Goal: Navigation & Orientation: Understand site structure

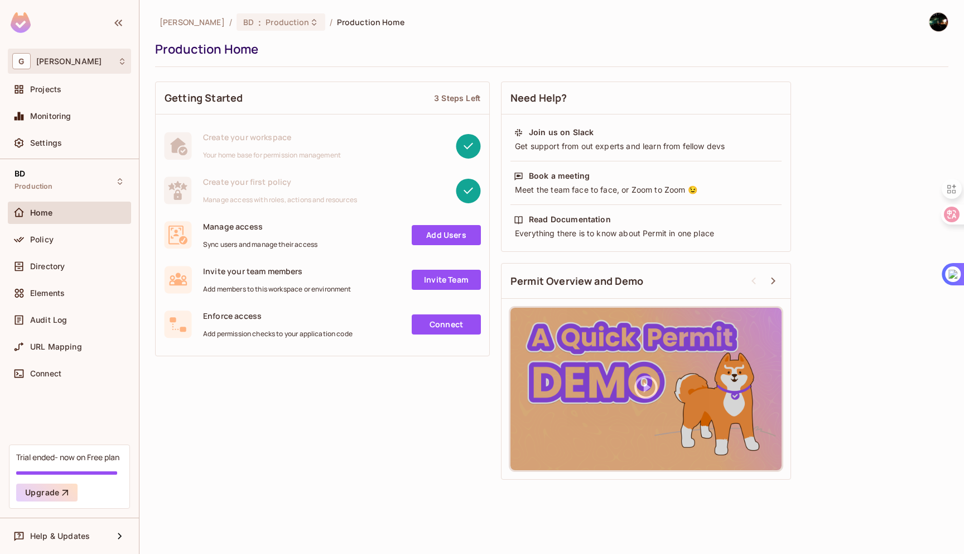
click at [101, 70] on div "[PERSON_NAME]" at bounding box center [69, 61] width 123 height 25
click at [76, 144] on div at bounding box center [482, 277] width 964 height 554
click at [76, 144] on div "Settings" at bounding box center [78, 142] width 97 height 9
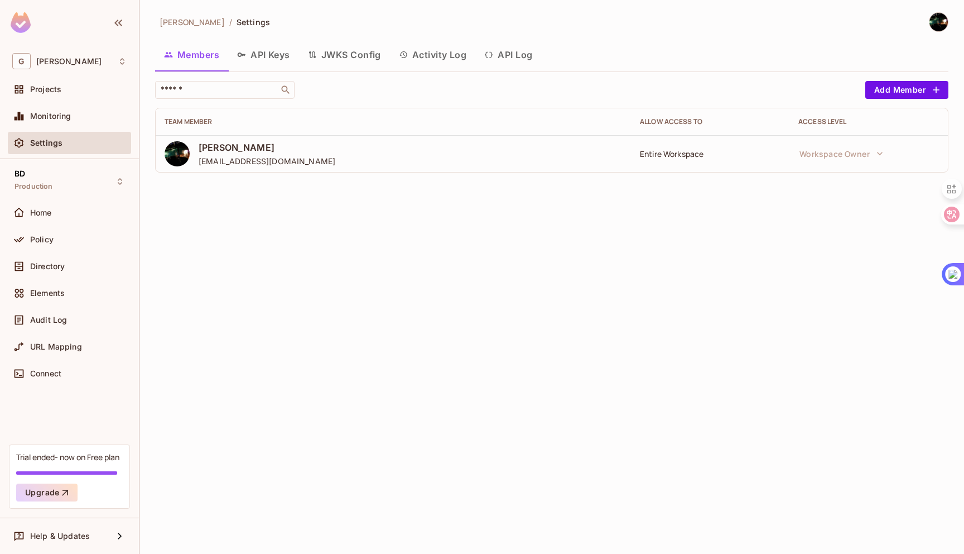
click at [79, 199] on div "BD Production Home Policy Directory Elements Audit Log URL Mapping Connect" at bounding box center [69, 301] width 139 height 285
click at [79, 182] on div "BD Production" at bounding box center [69, 181] width 123 height 31
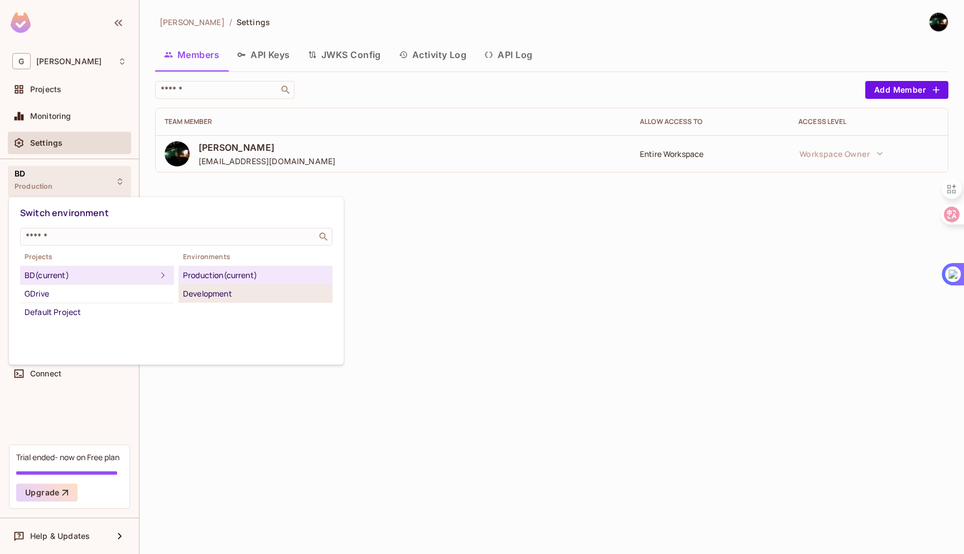
click at [203, 287] on div "Development" at bounding box center [255, 293] width 145 height 13
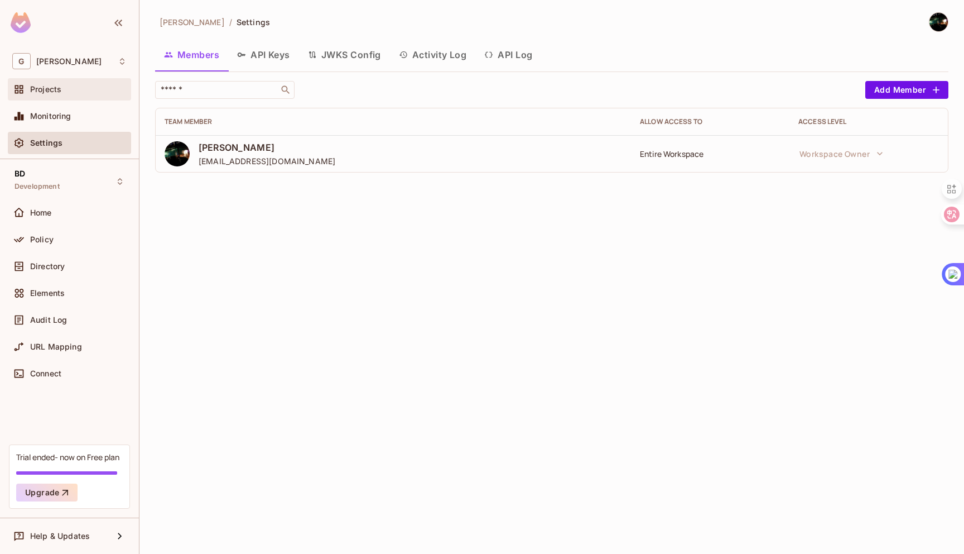
click at [50, 97] on div "Projects" at bounding box center [69, 89] width 123 height 22
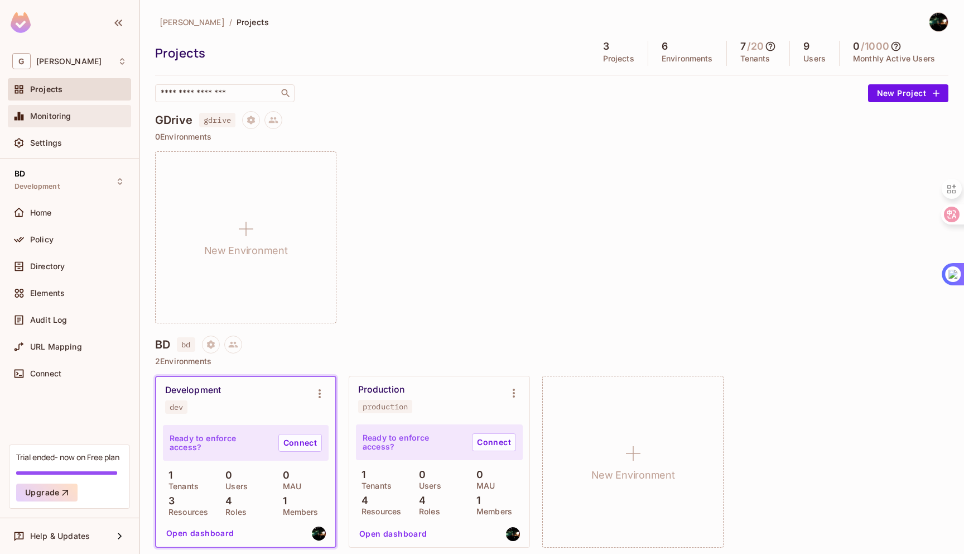
click at [54, 112] on span "Monitoring" at bounding box center [50, 116] width 41 height 9
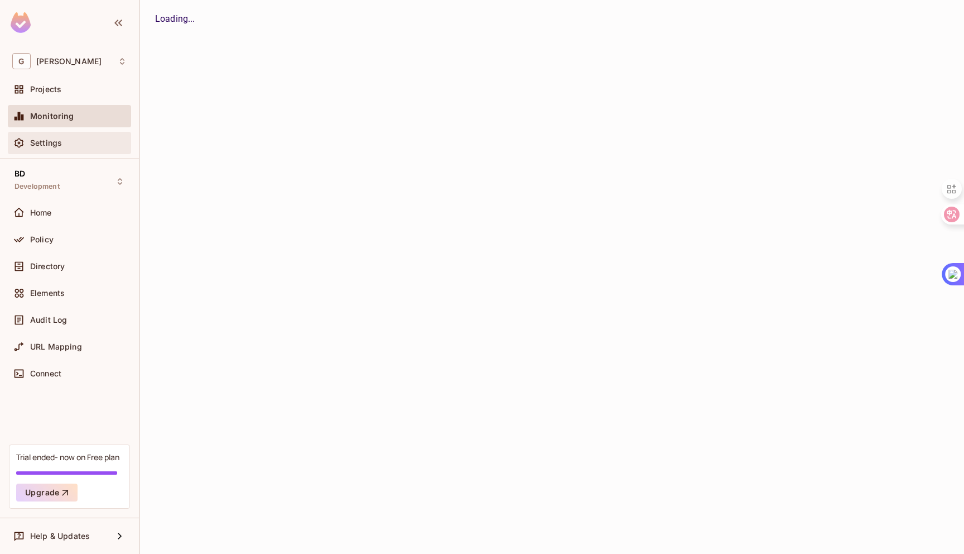
click at [57, 133] on div "Settings" at bounding box center [69, 143] width 123 height 22
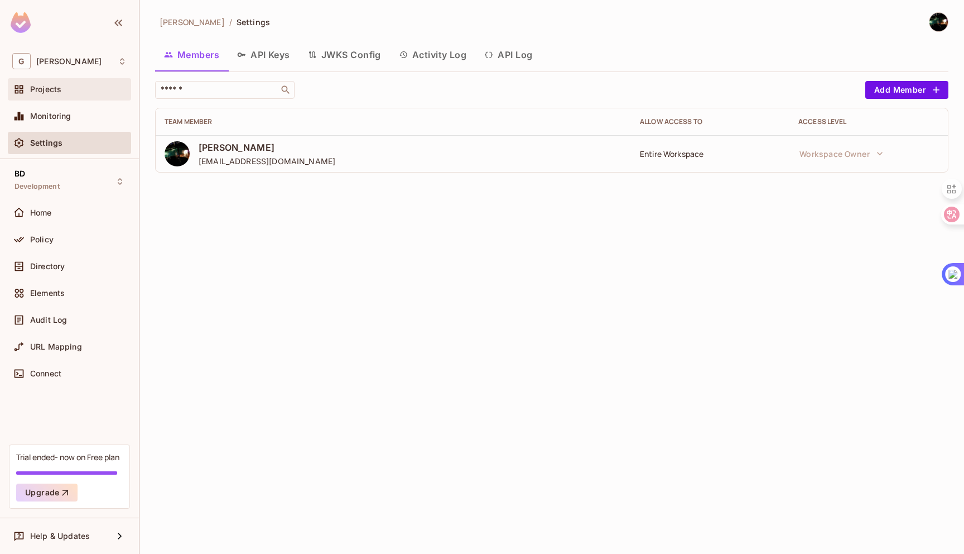
click at [52, 97] on div "Projects" at bounding box center [69, 89] width 123 height 22
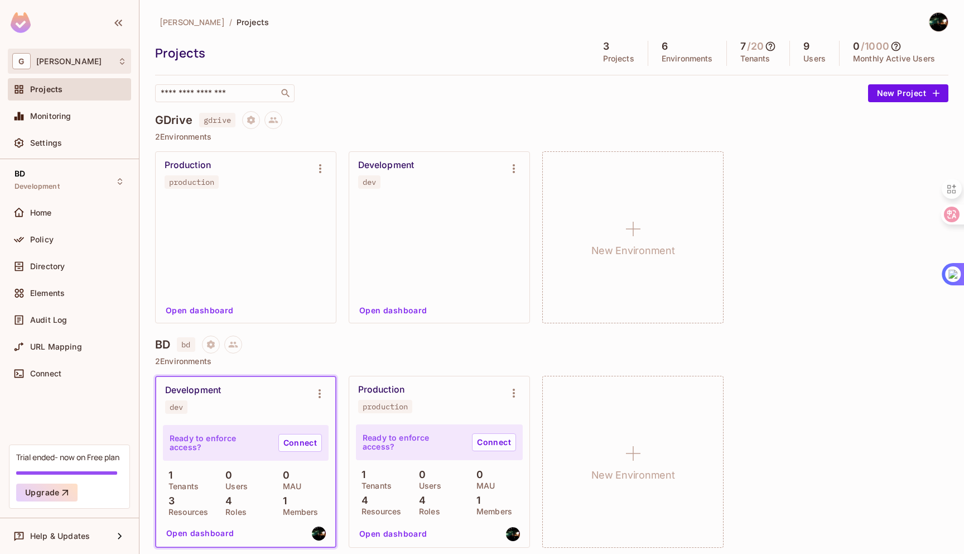
click at [63, 63] on div "[PERSON_NAME]" at bounding box center [69, 61] width 114 height 16
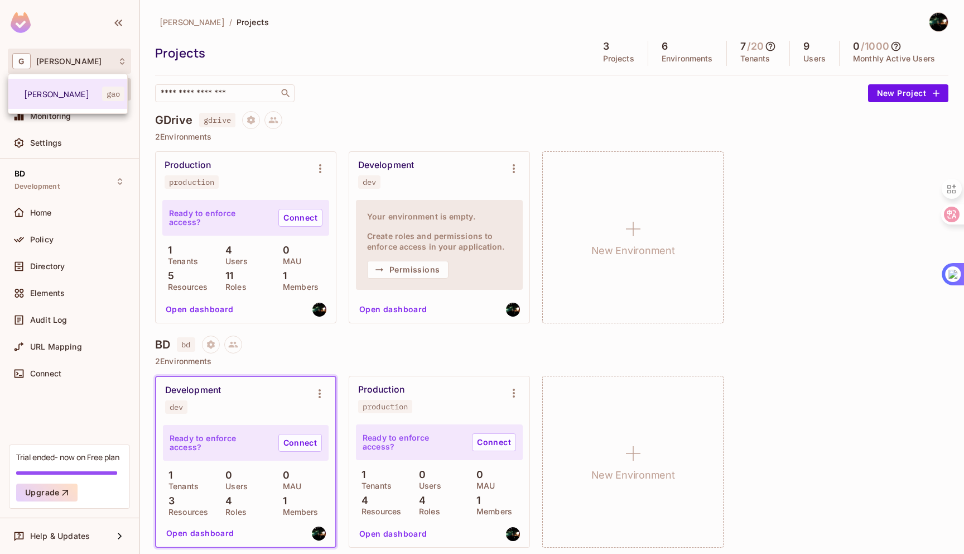
click at [67, 125] on div at bounding box center [482, 277] width 964 height 554
click at [56, 123] on div "Monitoring" at bounding box center [69, 115] width 114 height 13
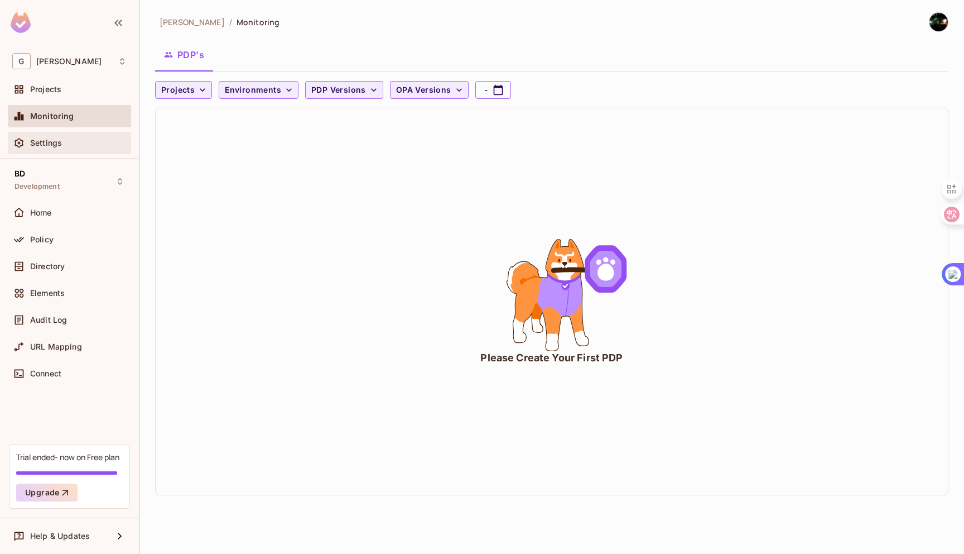
click at [59, 147] on span "Settings" at bounding box center [46, 142] width 32 height 9
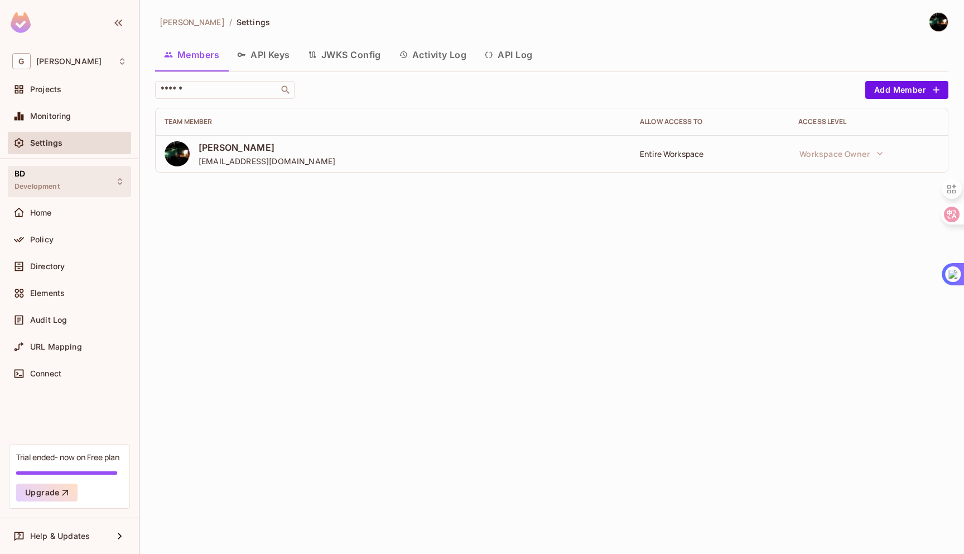
click at [59, 191] on div "BD Development" at bounding box center [37, 181] width 45 height 24
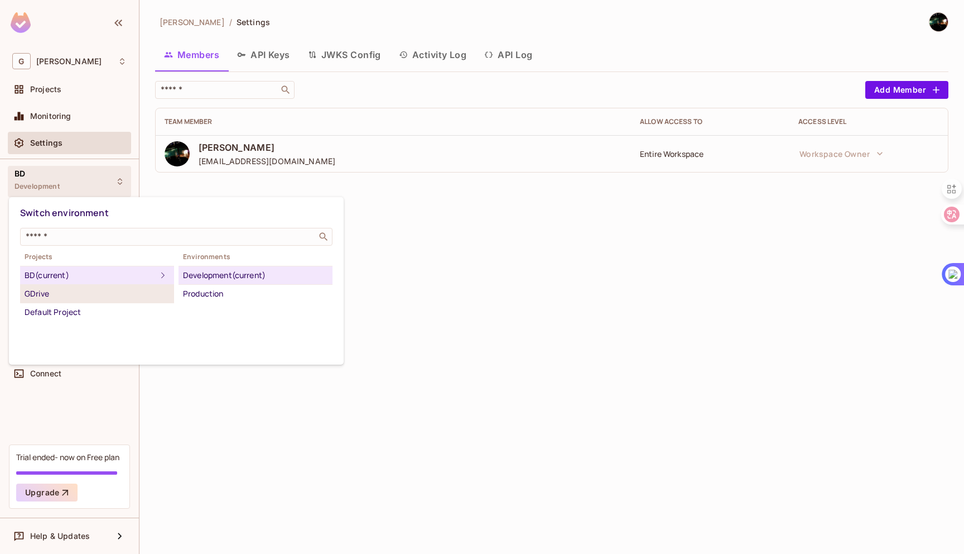
click at [140, 291] on div "GDrive" at bounding box center [97, 293] width 145 height 13
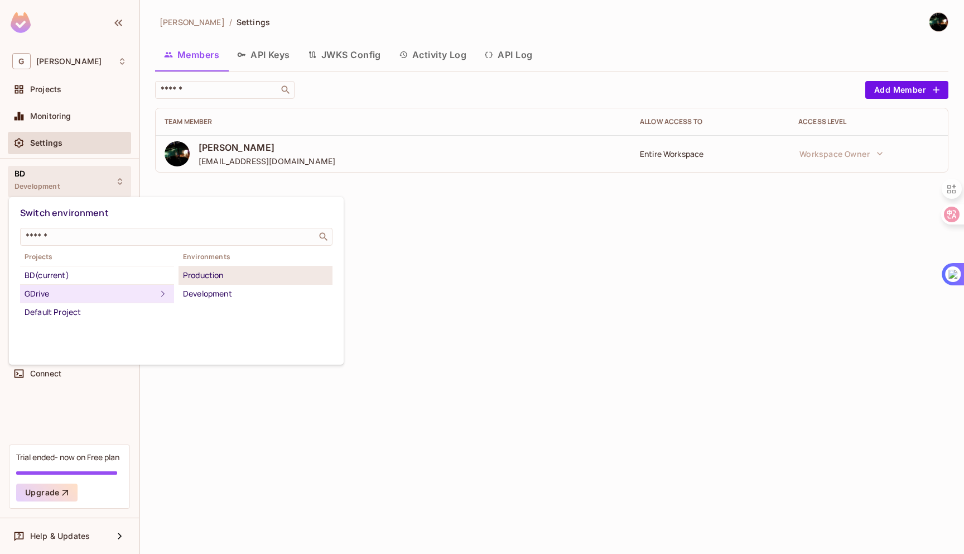
click at [189, 269] on div "Production" at bounding box center [255, 274] width 145 height 13
